Goal: Find specific page/section: Find specific page/section

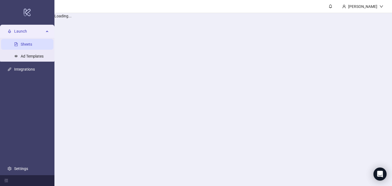
click at [29, 80] on ul "Launch Sheets Ad Templates Integrations Settings" at bounding box center [27, 100] width 54 height 151
click at [32, 44] on link "Sheets" at bounding box center [26, 44] width 11 height 4
click at [200, 1] on header "[PERSON_NAME]" at bounding box center [222, 6] width 337 height 13
click at [47, 29] on div "Launch" at bounding box center [27, 31] width 52 height 11
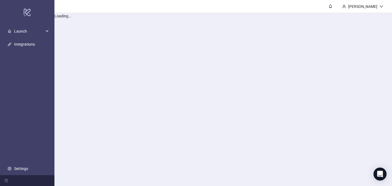
click at [79, 10] on header "[PERSON_NAME]" at bounding box center [222, 6] width 337 height 13
click at [379, 172] on icon "Open Intercom Messenger" at bounding box center [379, 174] width 6 height 7
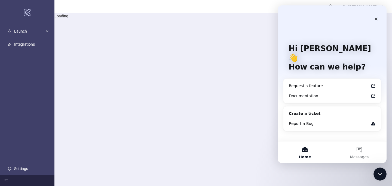
click at [165, 59] on main "Vitalija Loading..." at bounding box center [222, 93] width 337 height 186
click at [377, 19] on icon "Close" at bounding box center [376, 19] width 4 height 4
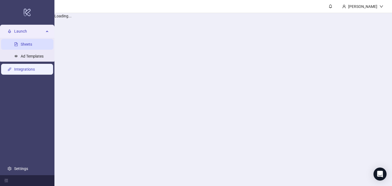
click at [34, 67] on link "Integrations" at bounding box center [24, 69] width 21 height 4
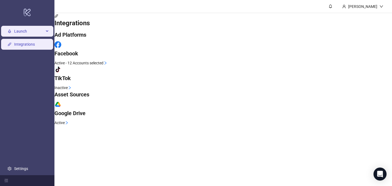
click at [26, 29] on span "Launch" at bounding box center [29, 31] width 30 height 11
